Goal: Information Seeking & Learning: Find specific fact

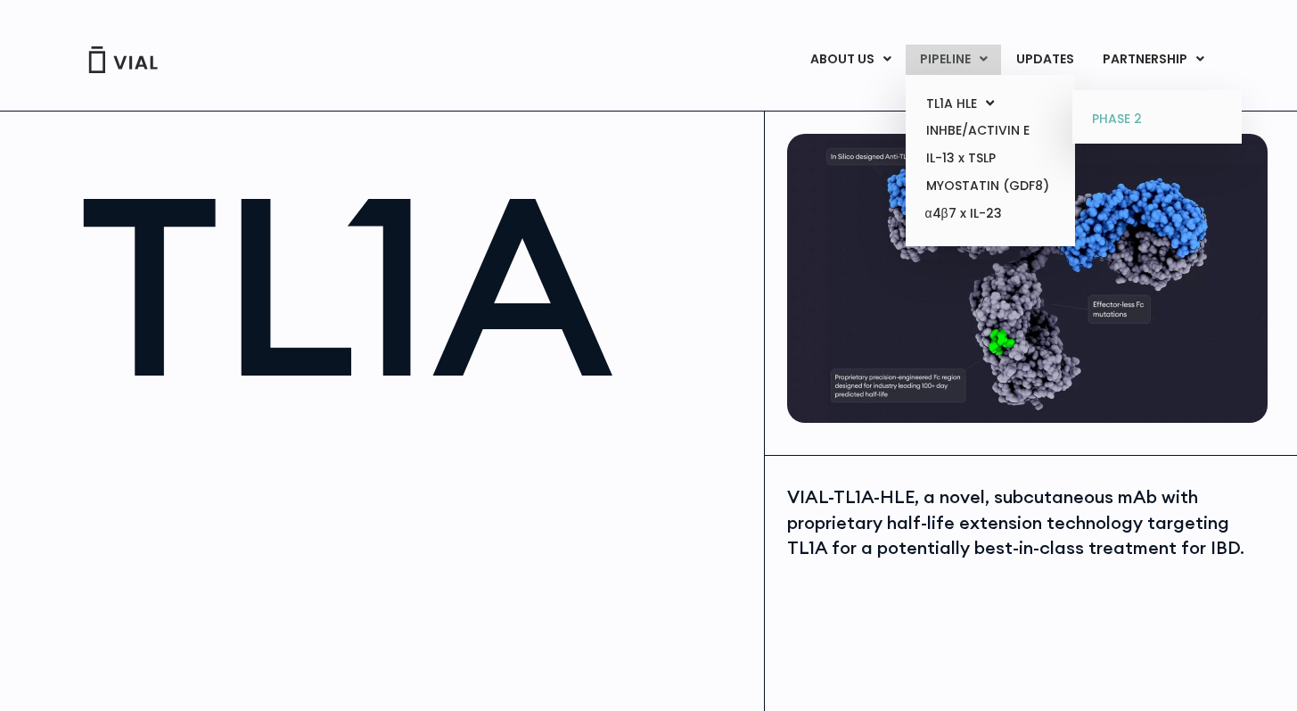
click at [1106, 122] on link "PHASE 2" at bounding box center [1157, 119] width 156 height 29
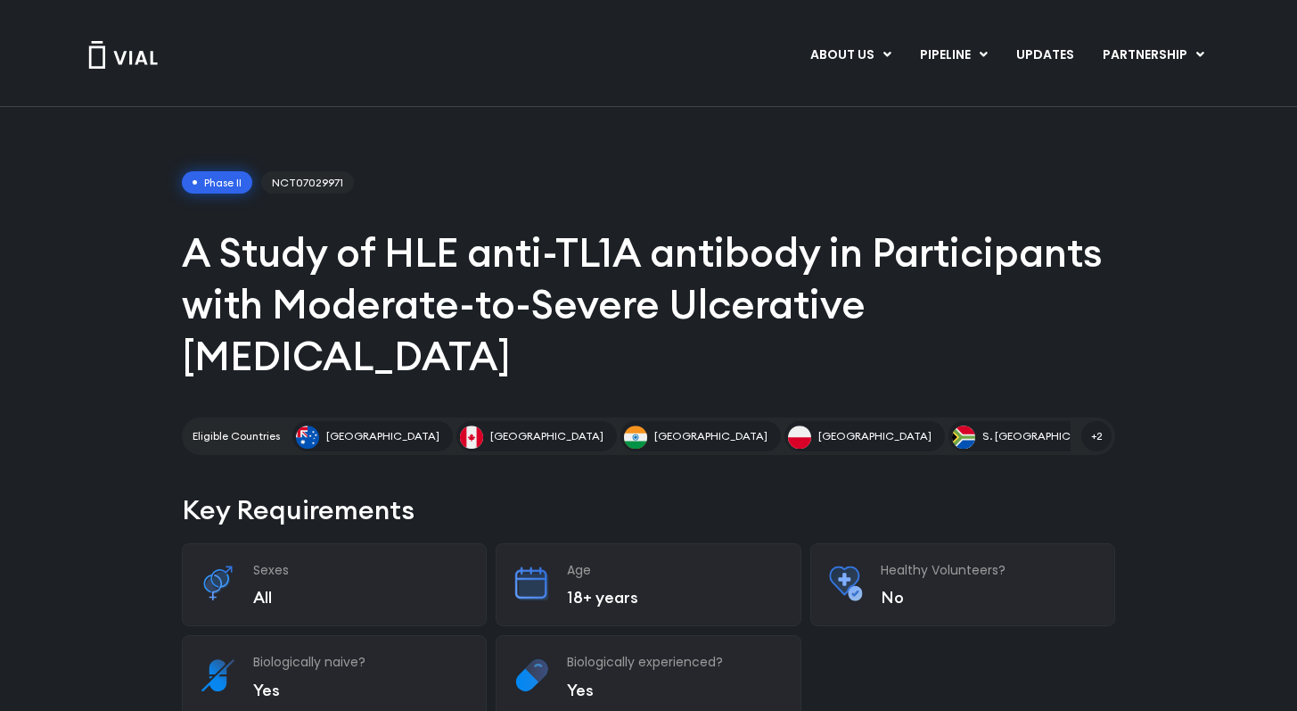
click at [324, 183] on span "NCT07029971" at bounding box center [307, 182] width 93 height 23
copy span "NCT07029971"
